Goal: Task Accomplishment & Management: Complete application form

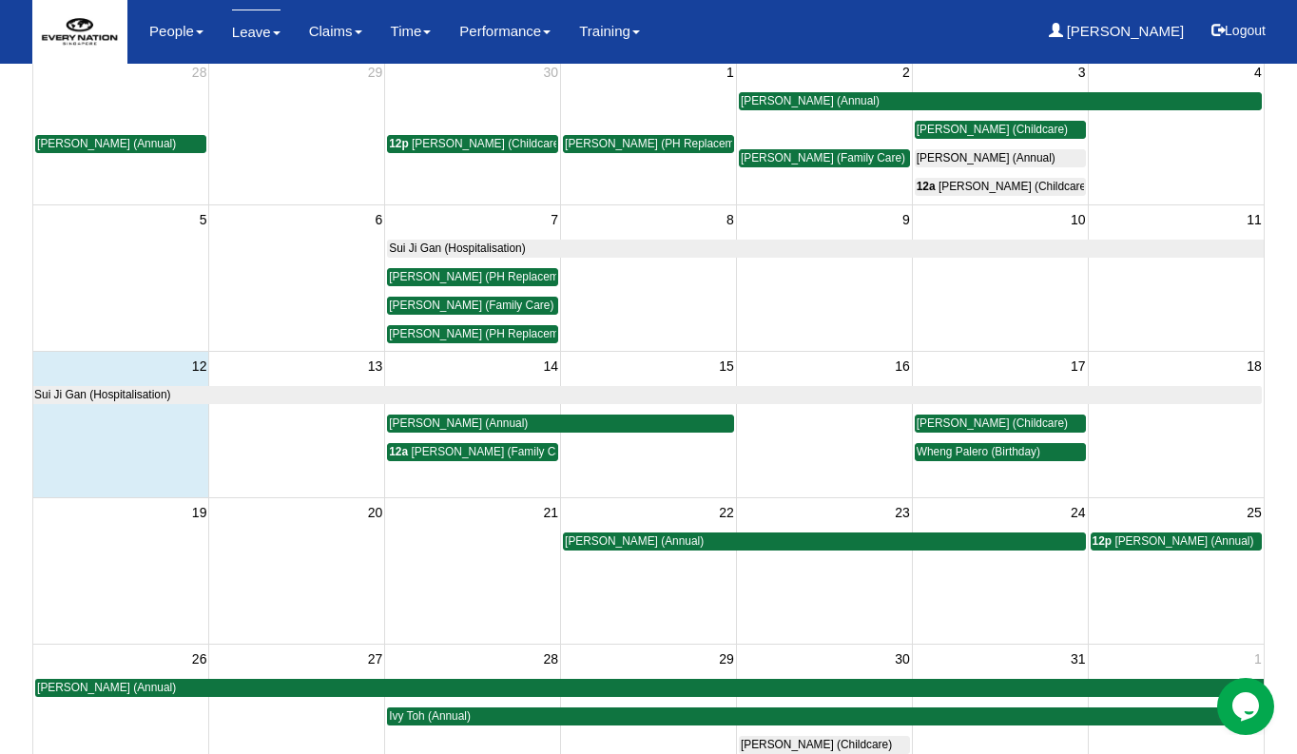
scroll to position [162, 0]
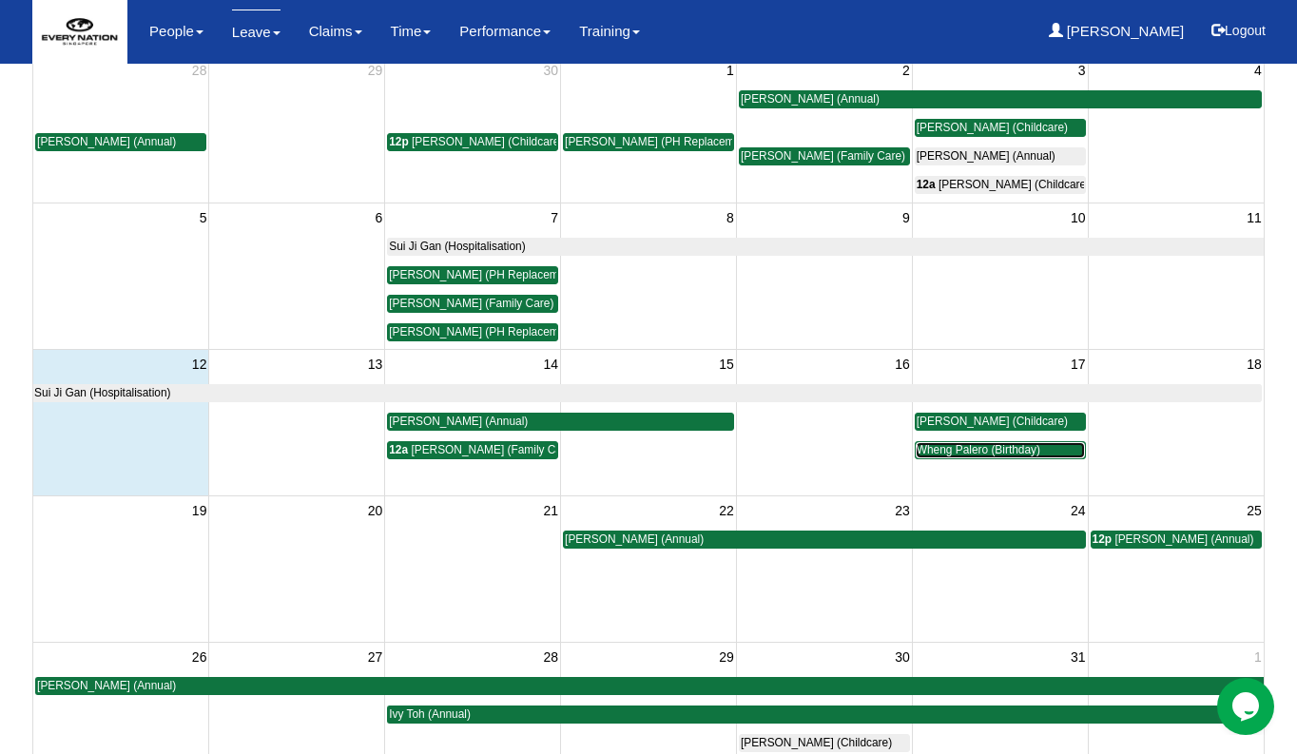
click at [947, 453] on span "Wheng Palero (Birthday)" at bounding box center [979, 449] width 124 height 13
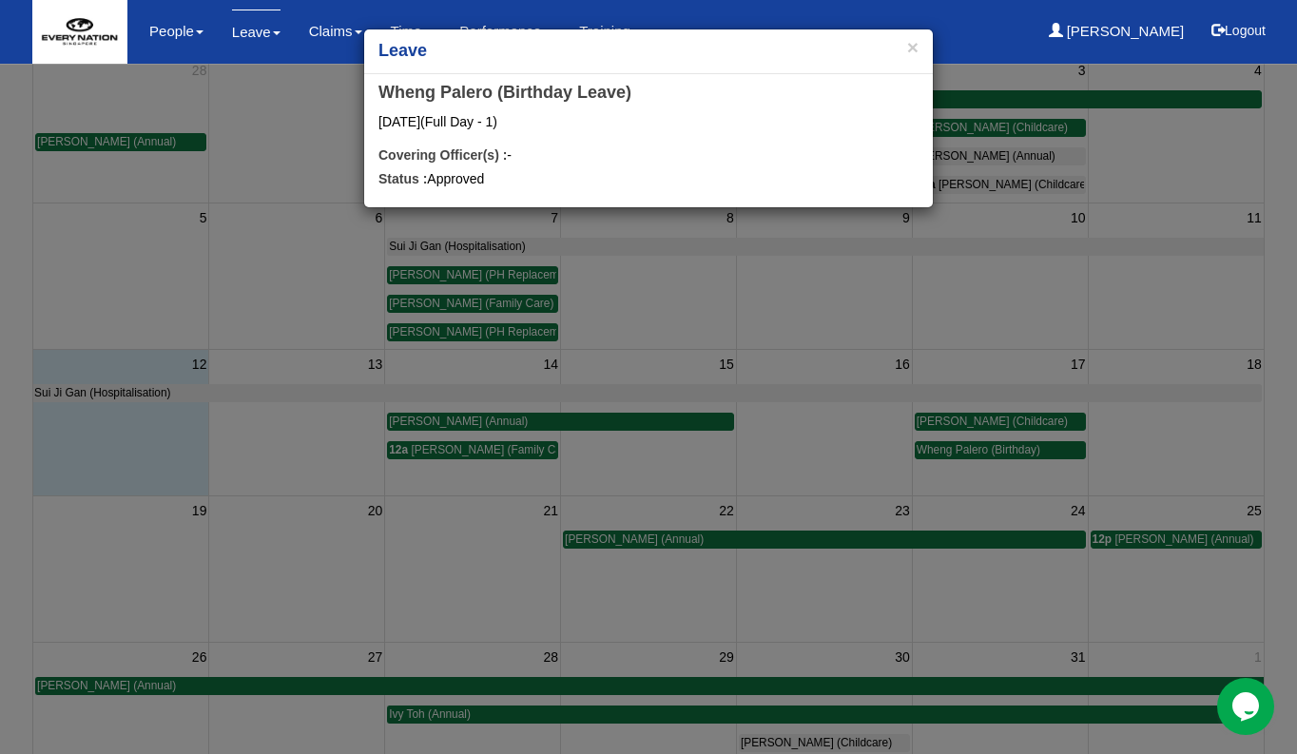
click at [477, 96] on h4 "Wheng Palero (Birthday Leave)" at bounding box center [648, 93] width 540 height 19
click at [911, 50] on button "×" at bounding box center [912, 47] width 11 height 20
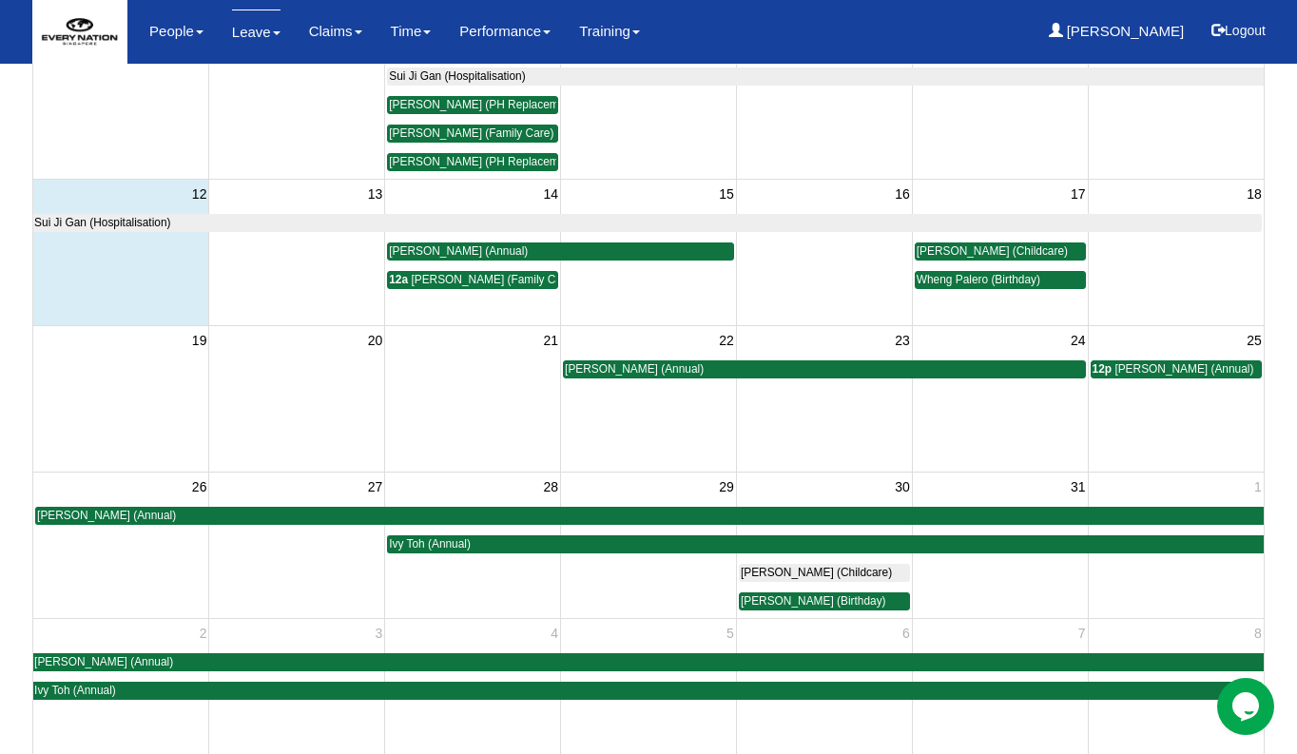
scroll to position [330, 0]
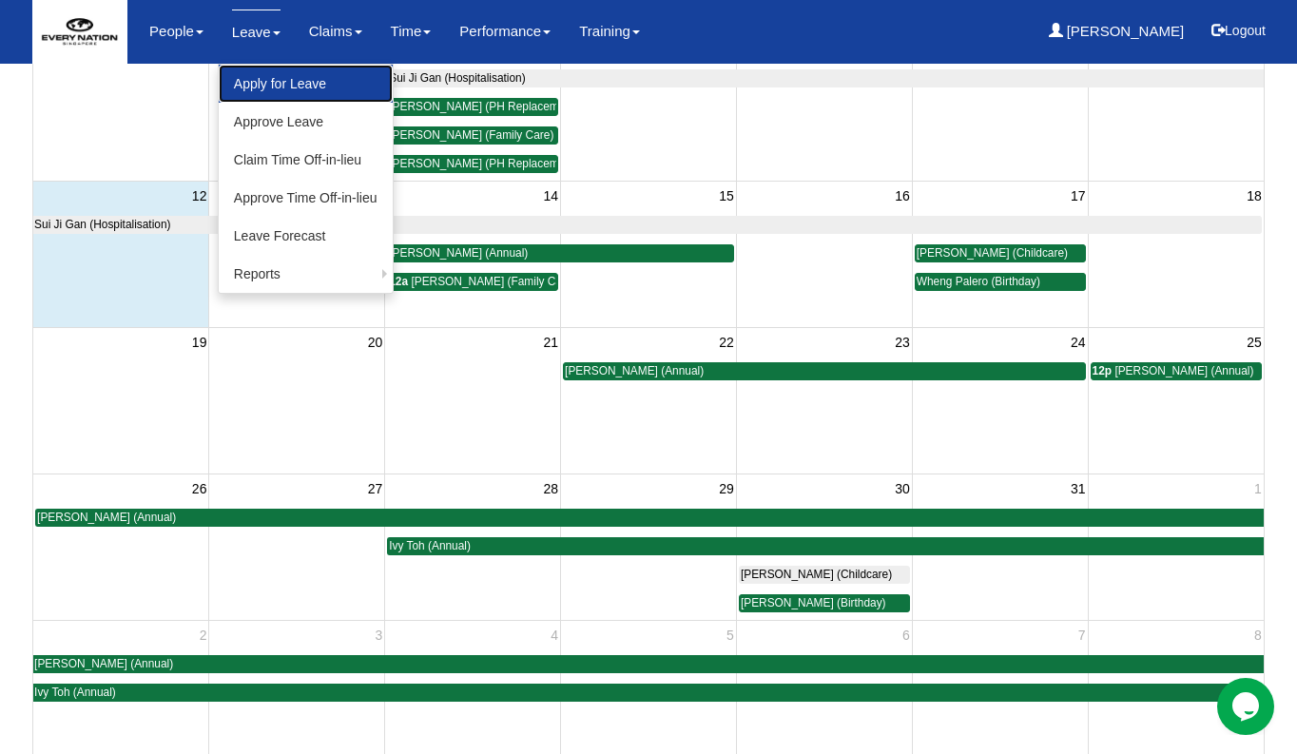
click at [272, 87] on link "Apply for Leave" at bounding box center [306, 84] width 174 height 38
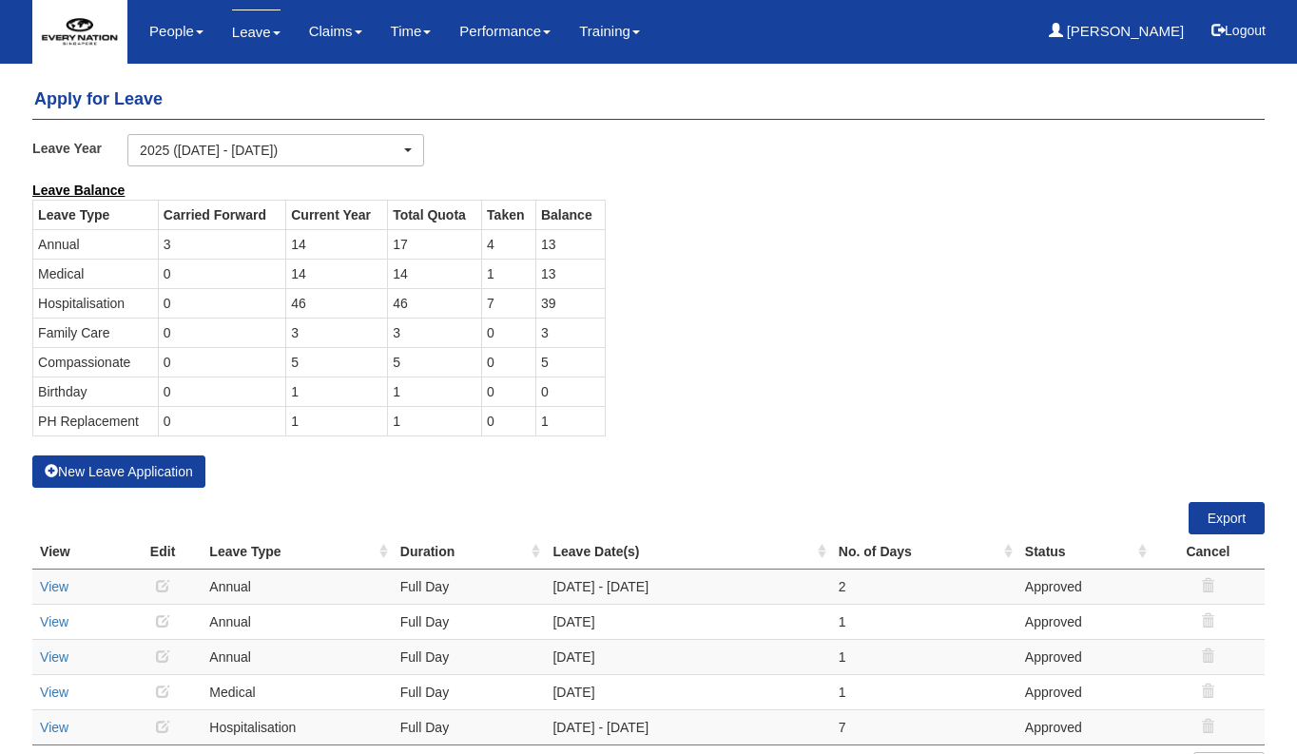
select select "50"
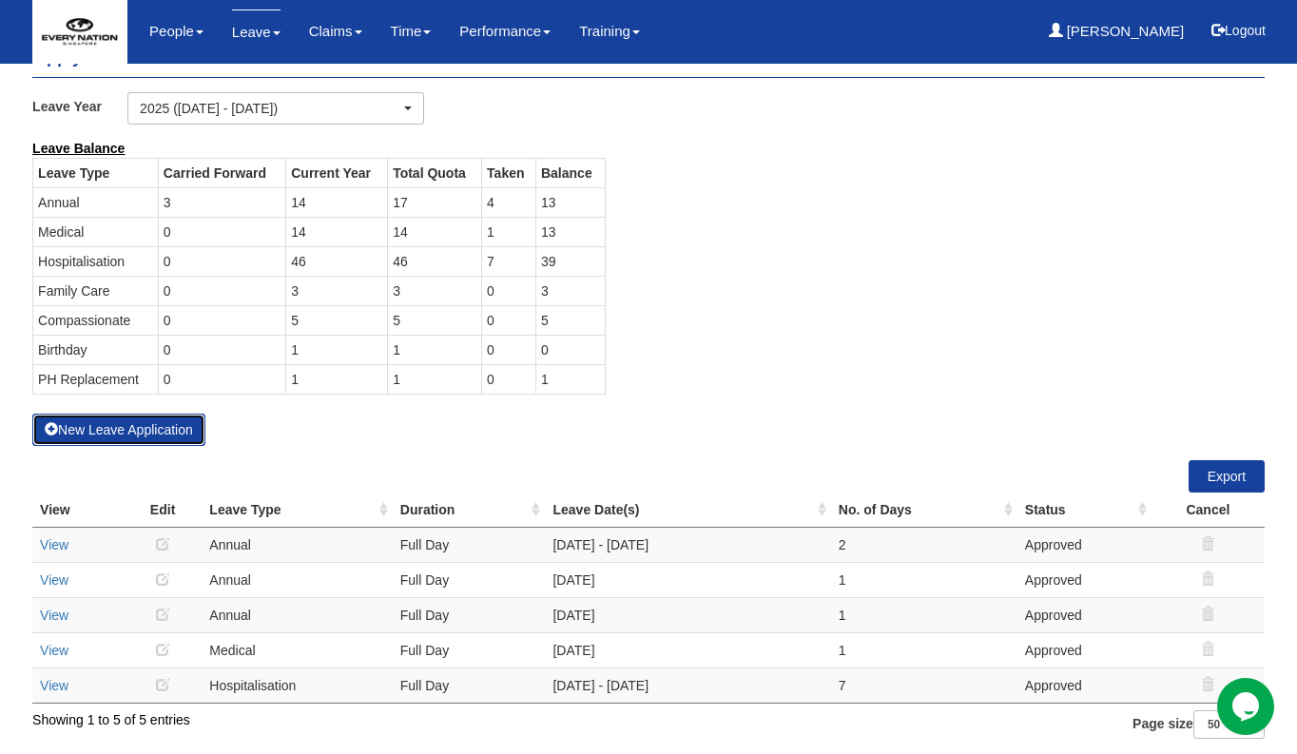
click at [161, 434] on button "New Leave Application" at bounding box center [118, 430] width 173 height 32
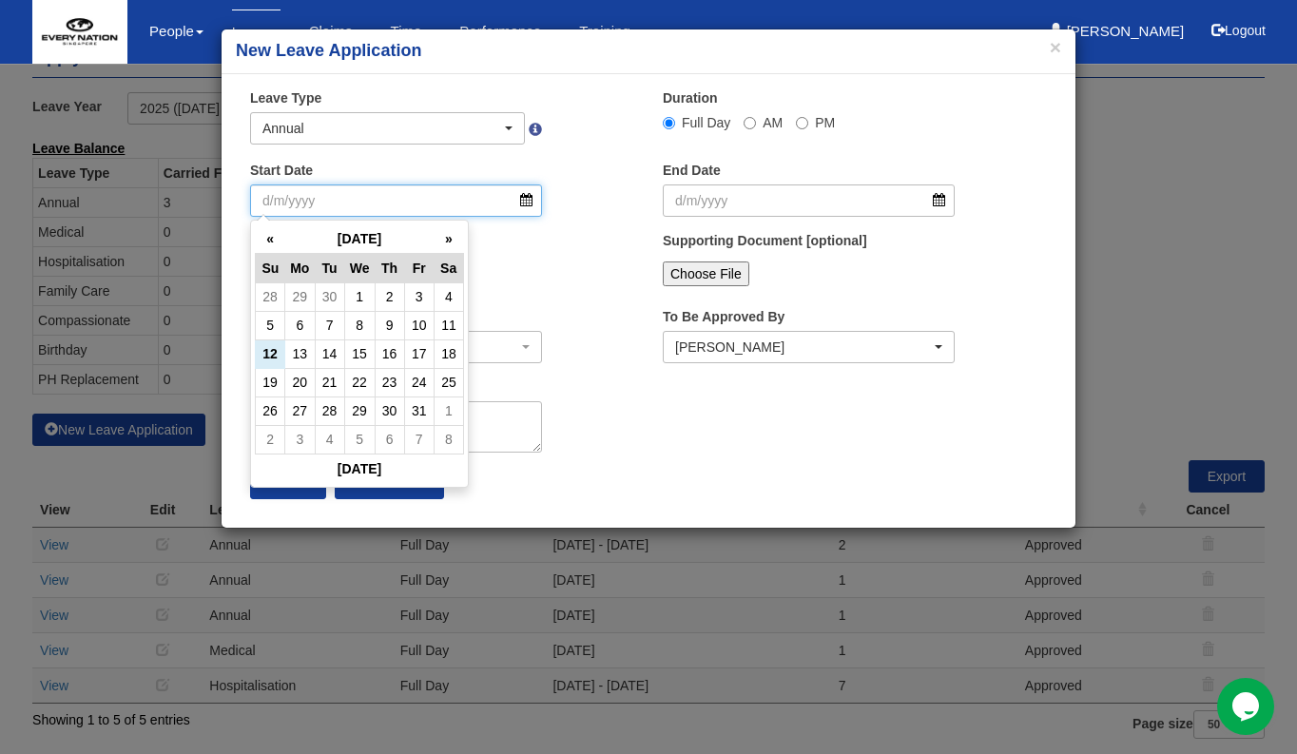
click at [528, 200] on input "Start Date" at bounding box center [396, 200] width 292 height 32
click at [320, 414] on td "28" at bounding box center [329, 410] width 29 height 29
type input "28/10/2025"
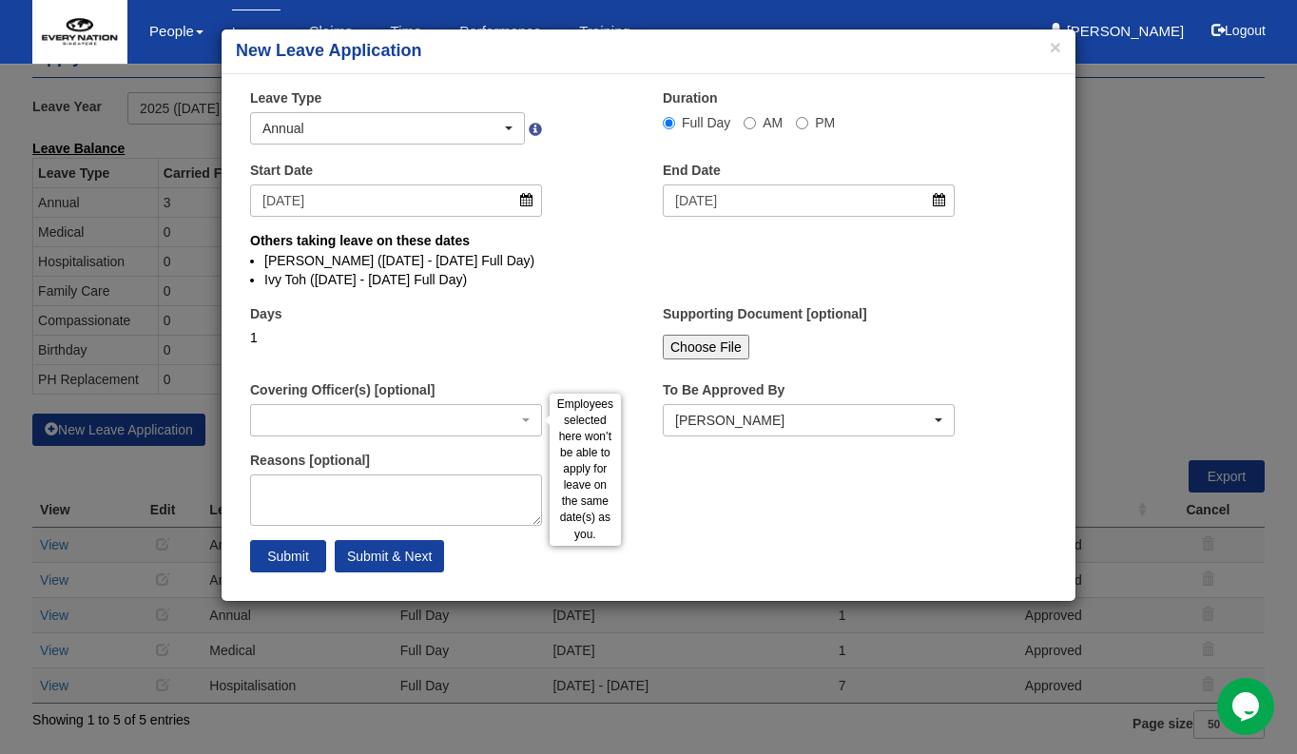
select select
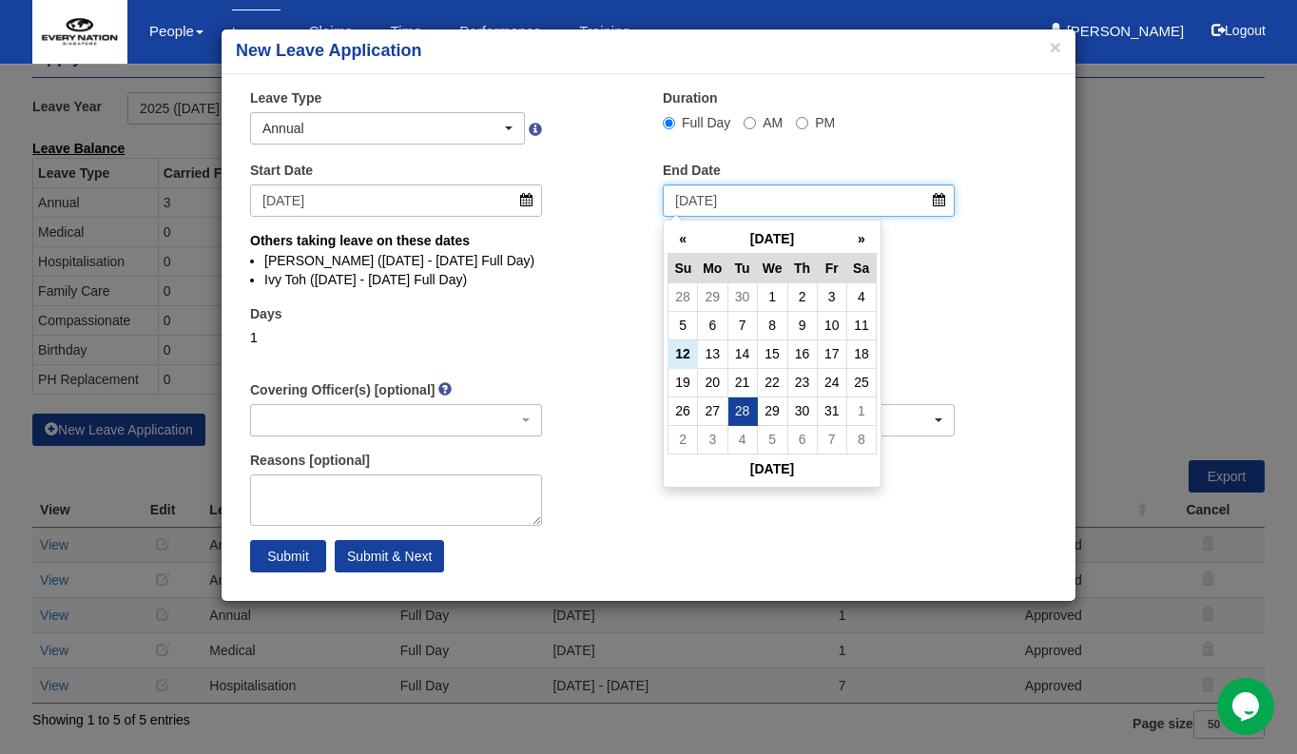
click at [944, 208] on input "28/10/2025" at bounding box center [809, 200] width 292 height 32
click at [806, 408] on td "30" at bounding box center [801, 410] width 29 height 29
type input "30/10/2025"
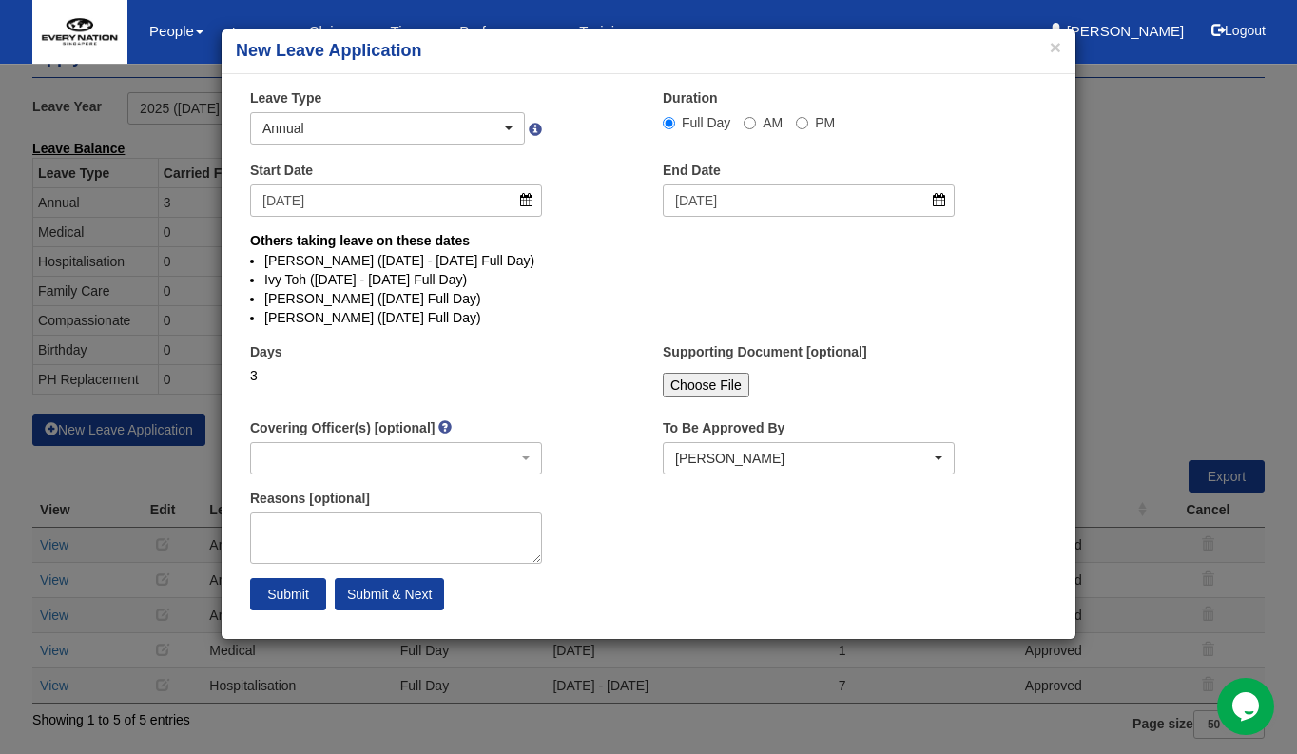
select select
click at [422, 594] on input "Submit & Next" at bounding box center [389, 594] width 109 height 32
select select
select select "50"
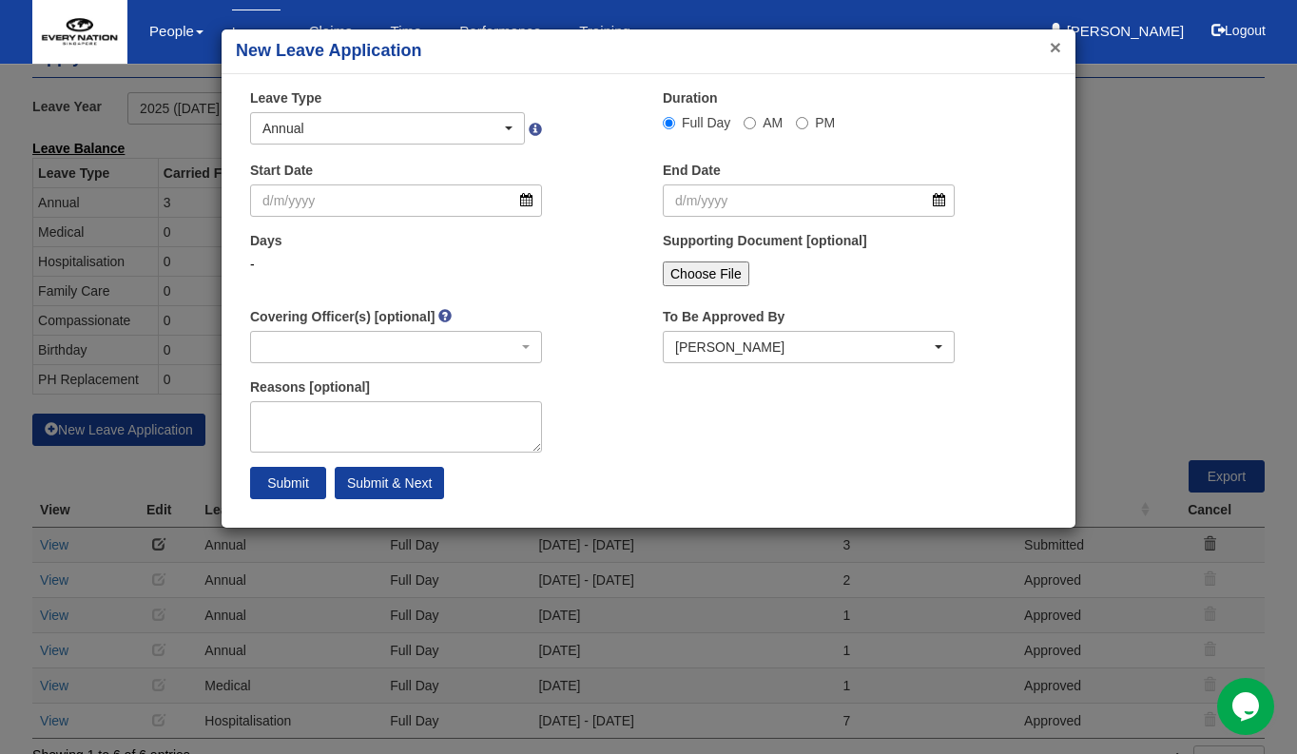
click at [1053, 41] on button "×" at bounding box center [1055, 47] width 11 height 20
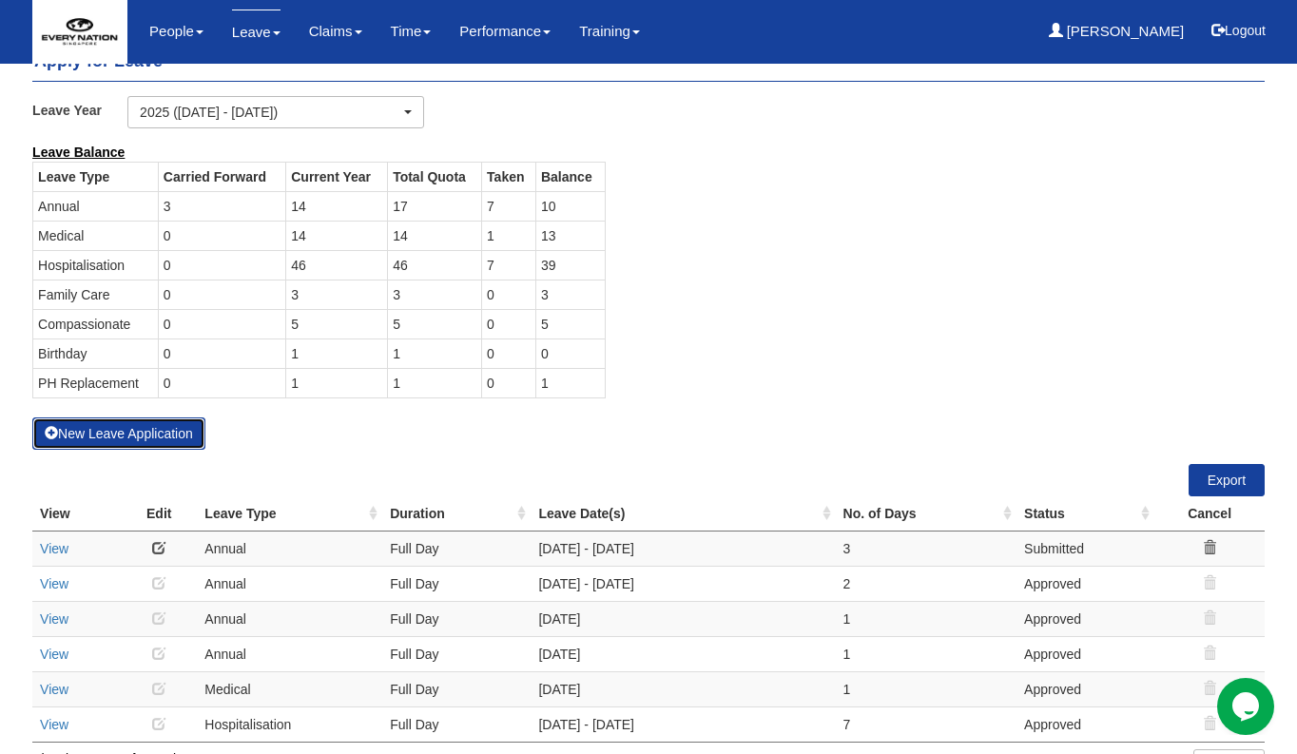
scroll to position [0, 0]
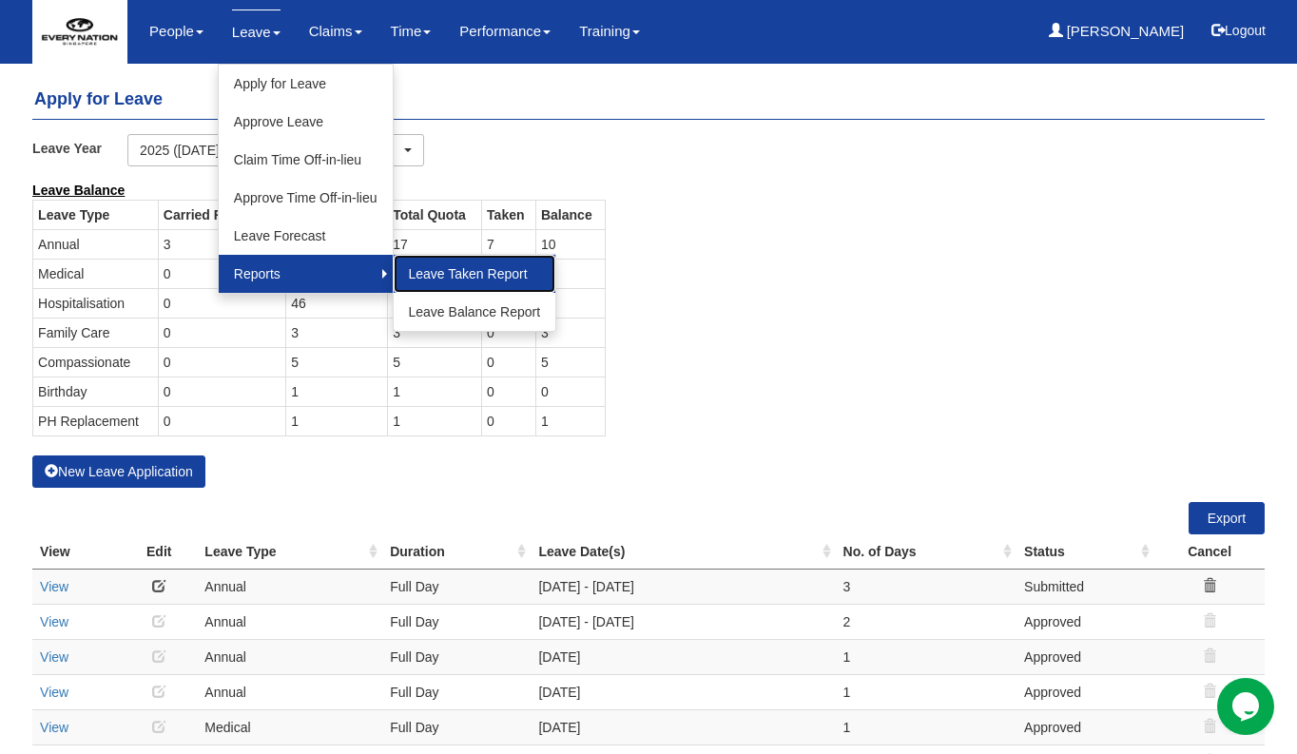
click at [409, 280] on link "Leave Taken Report" at bounding box center [475, 274] width 163 height 38
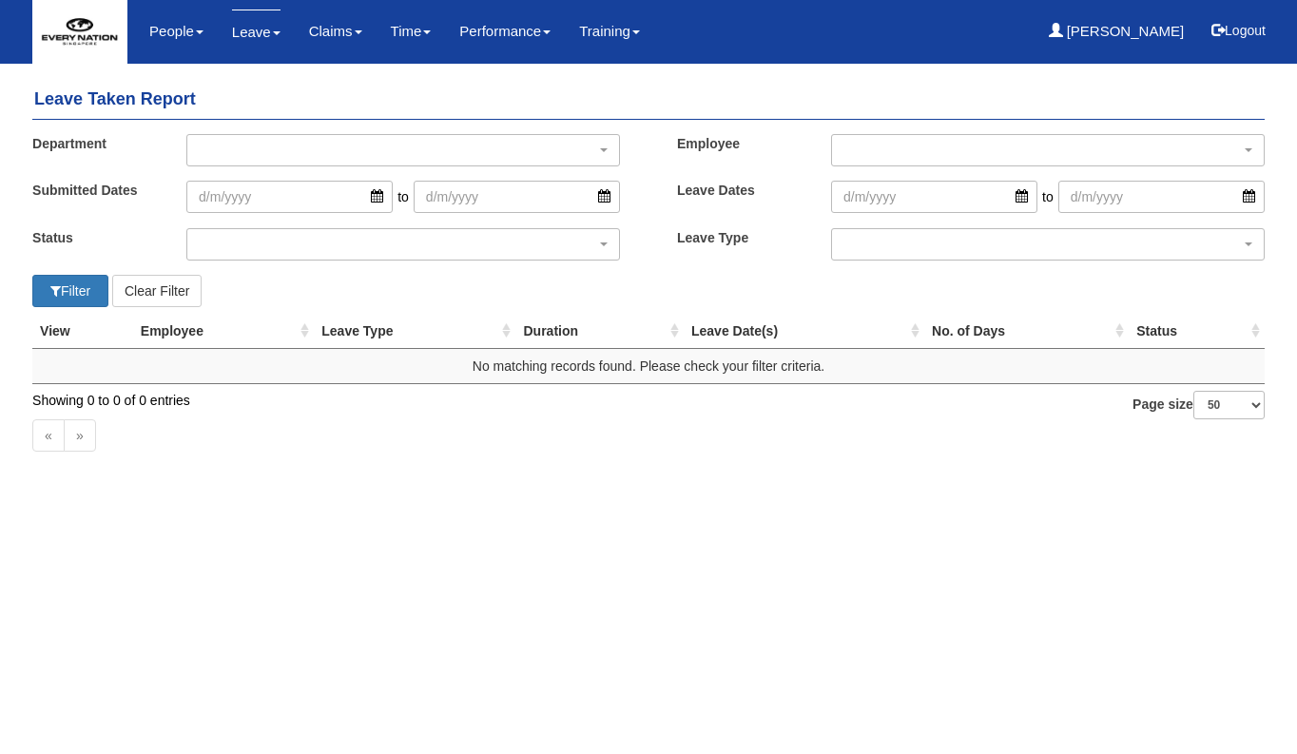
select select "50"
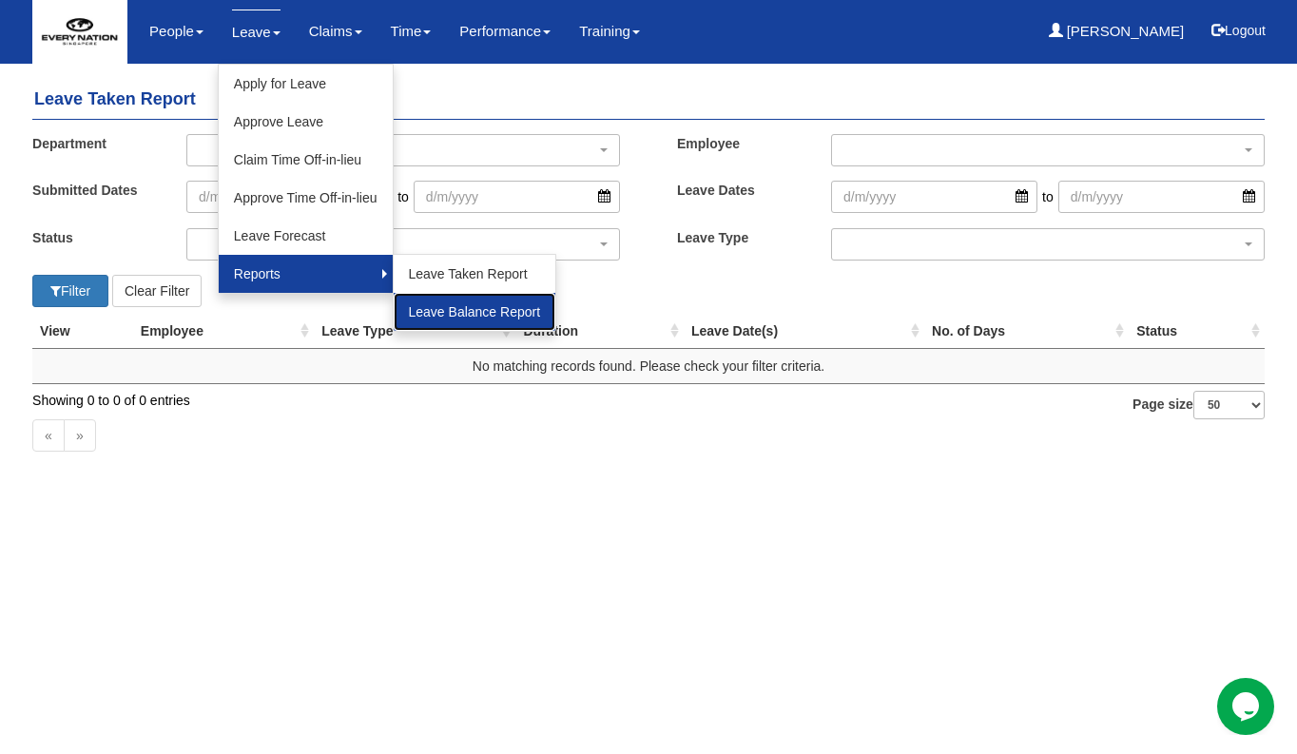
click at [426, 310] on link "Leave Balance Report" at bounding box center [475, 312] width 163 height 38
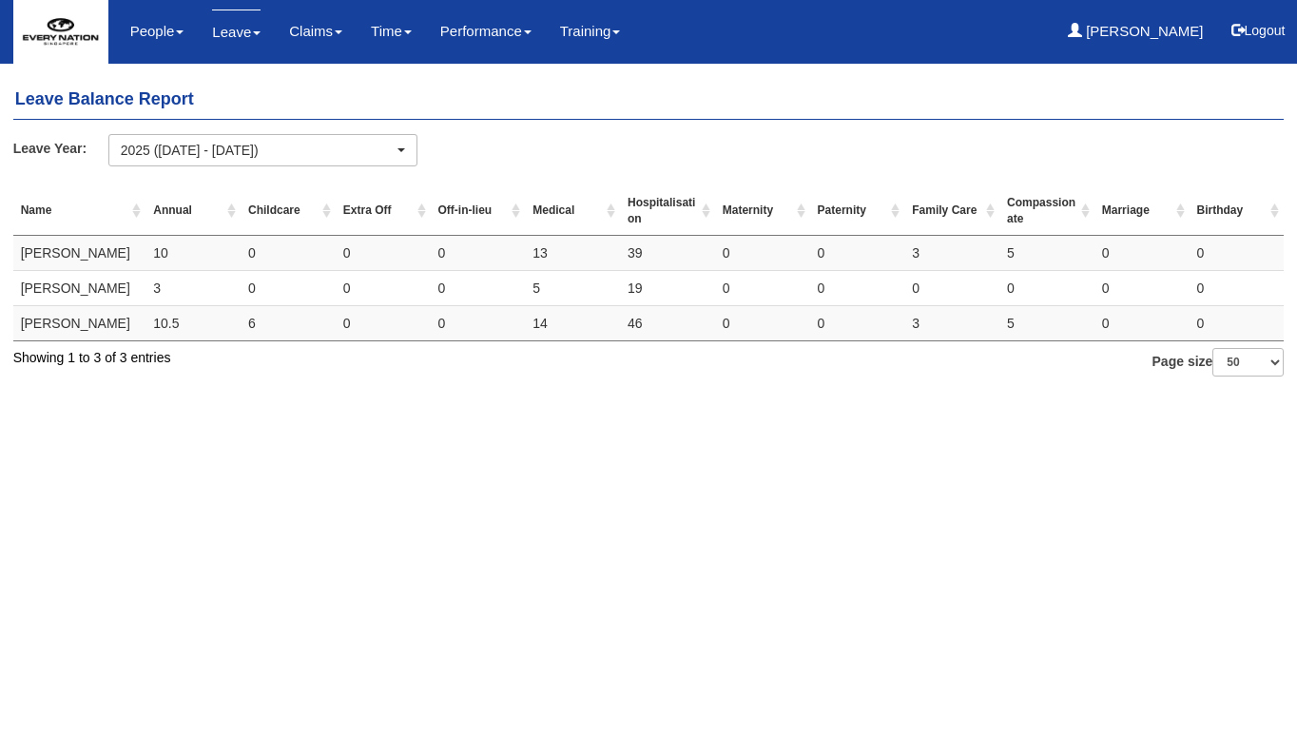
select select "50"
click at [648, 321] on td "46" at bounding box center [667, 323] width 95 height 35
click at [66, 330] on td "[PERSON_NAME]" at bounding box center [79, 323] width 133 height 35
